Goal: Find specific page/section: Find specific page/section

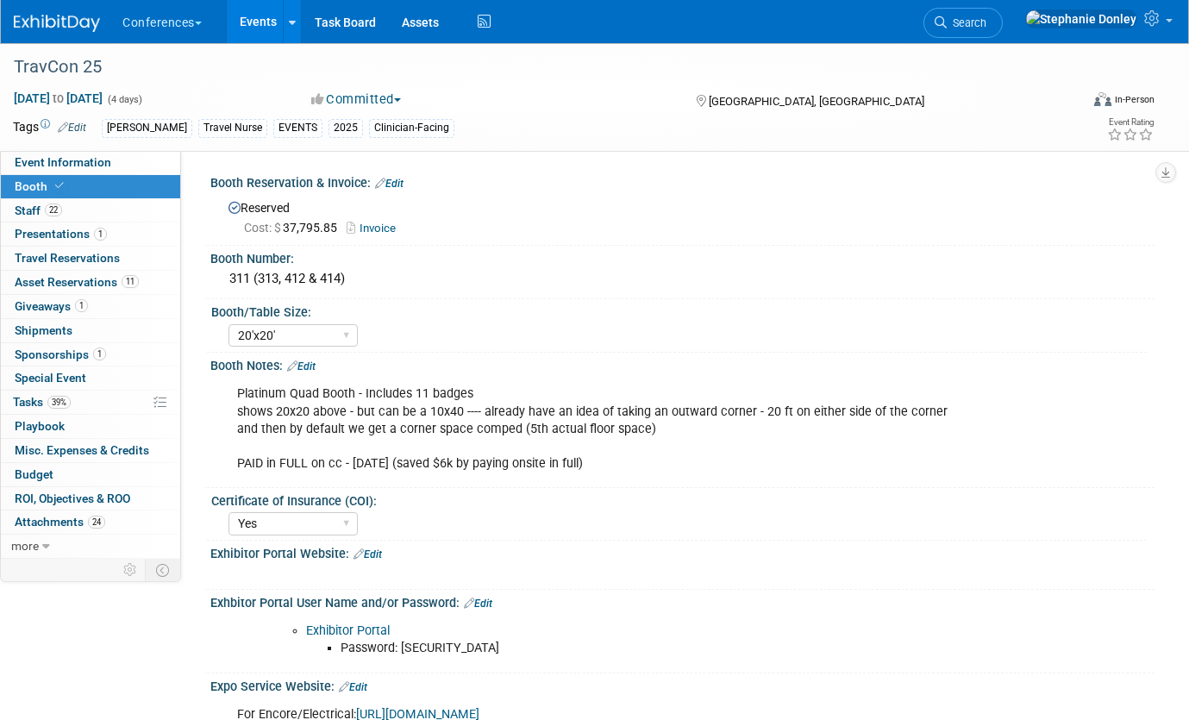
select select "20'x20'"
select select "Yes"
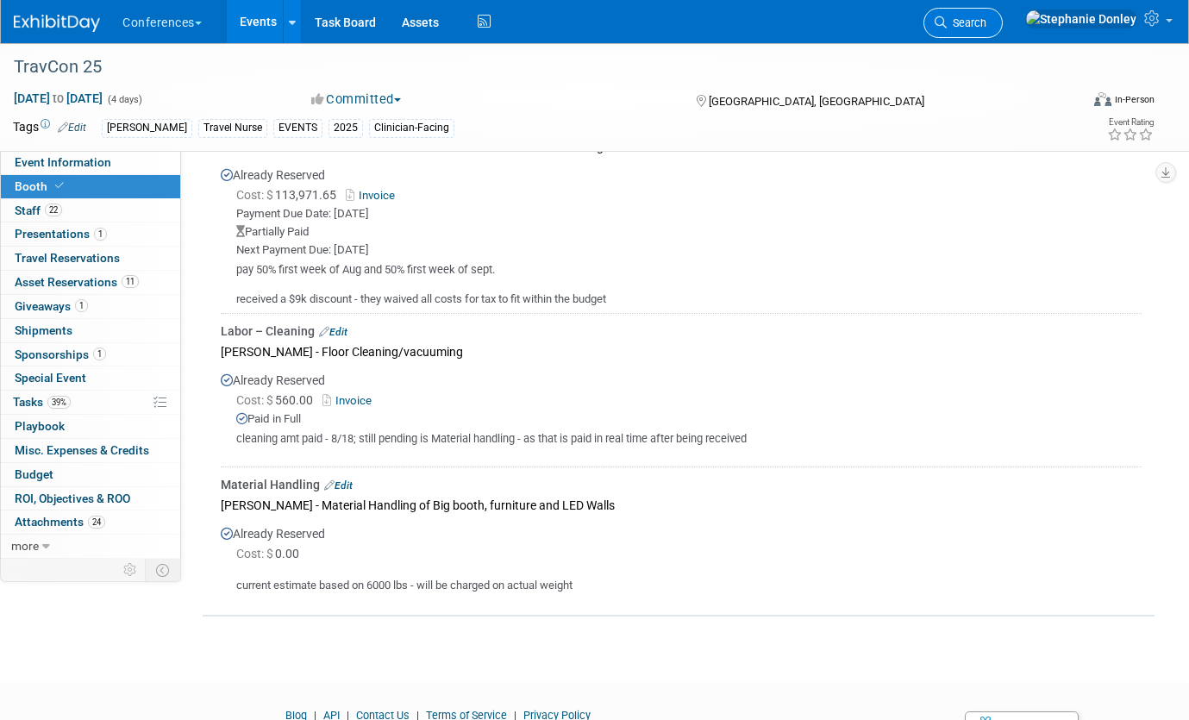
click at [986, 20] on span "Search" at bounding box center [967, 22] width 40 height 13
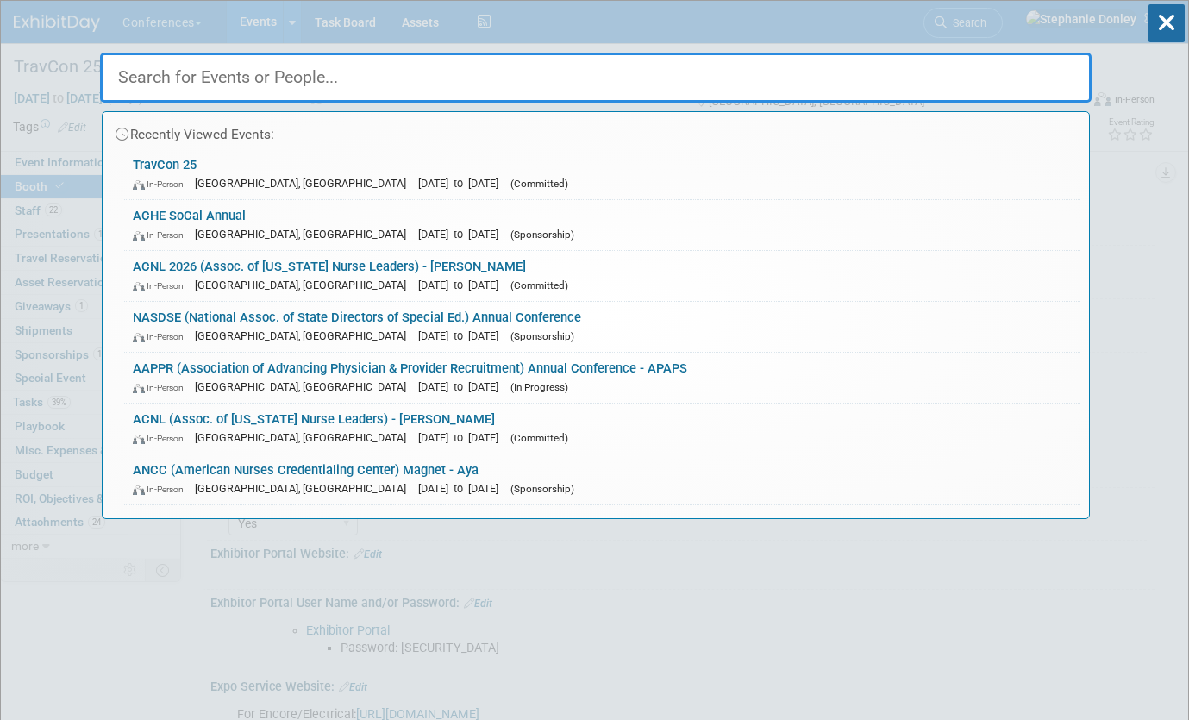
click at [323, 83] on input "text" at bounding box center [596, 78] width 992 height 50
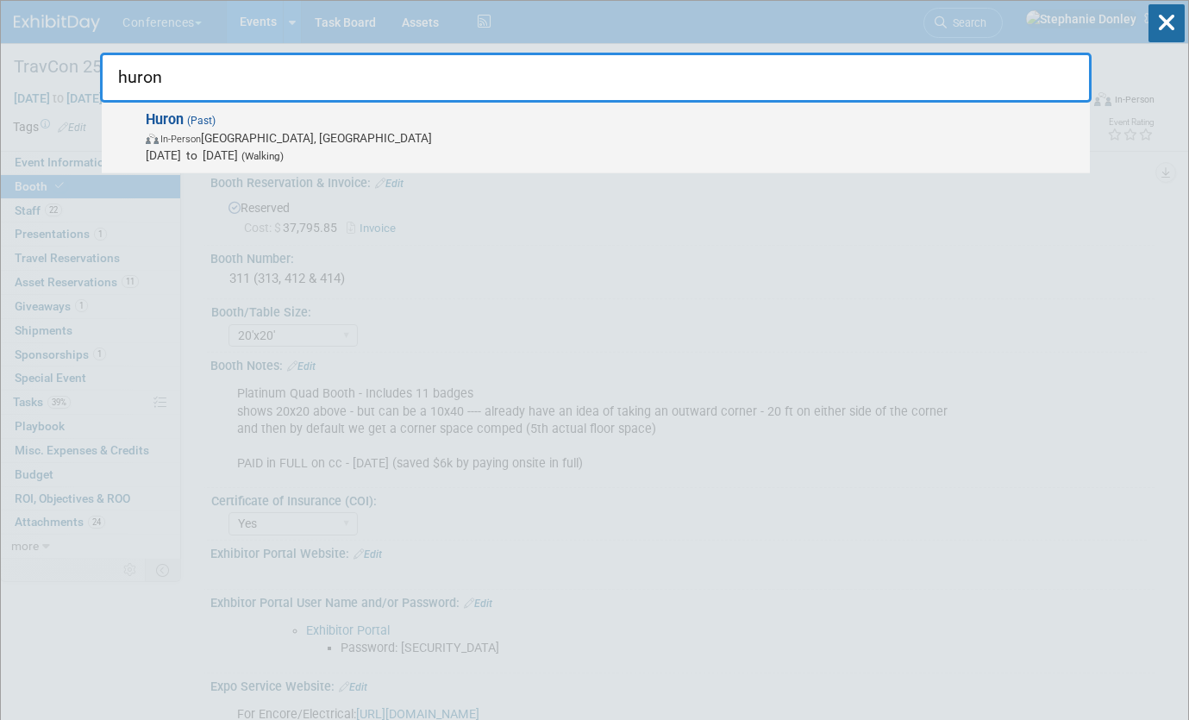
type input "huron"
click at [212, 148] on span "Aug 12, 2025 to Aug 14, 2025 (Walking)" at bounding box center [614, 155] width 936 height 17
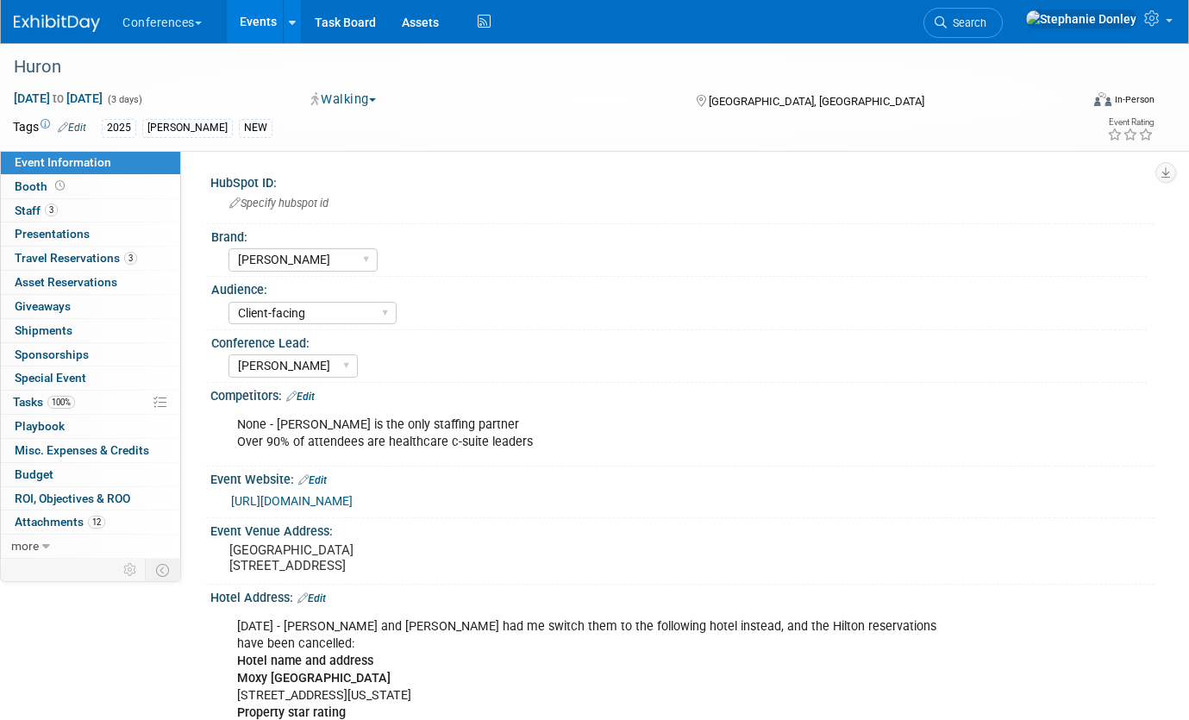
select select "[PERSON_NAME]"
select select "Client-facing"
select select "[PERSON_NAME]"
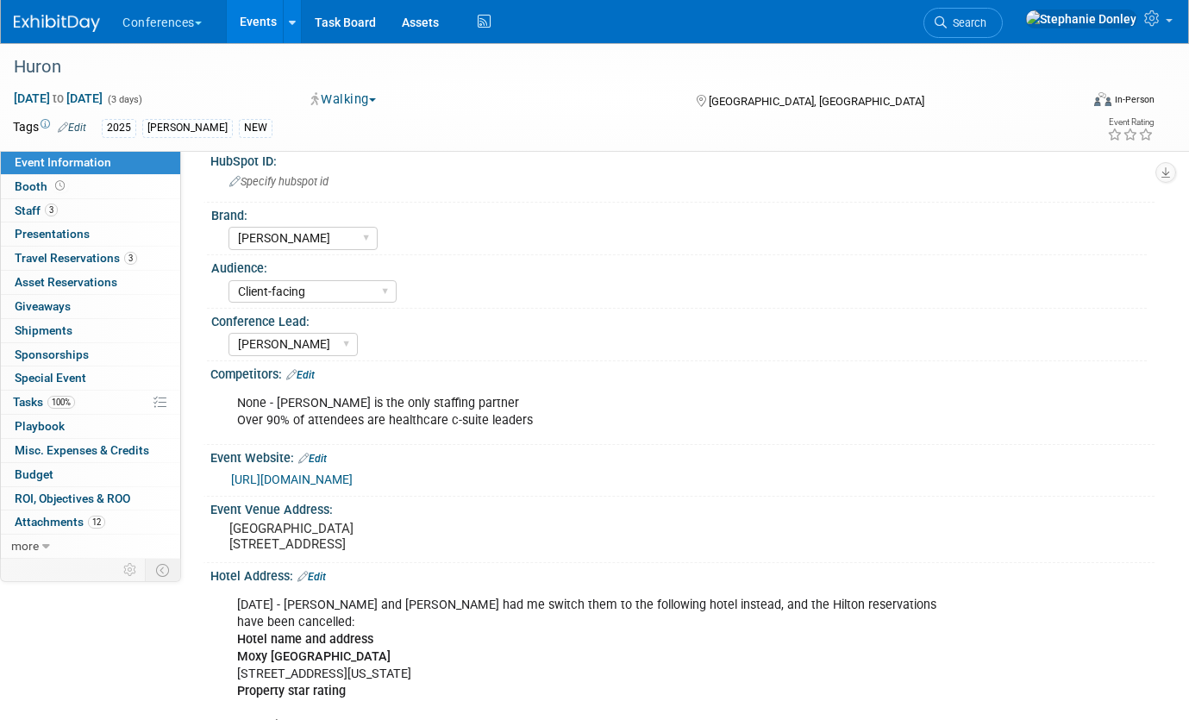
scroll to position [28, 0]
